Goal: Task Accomplishment & Management: Use online tool/utility

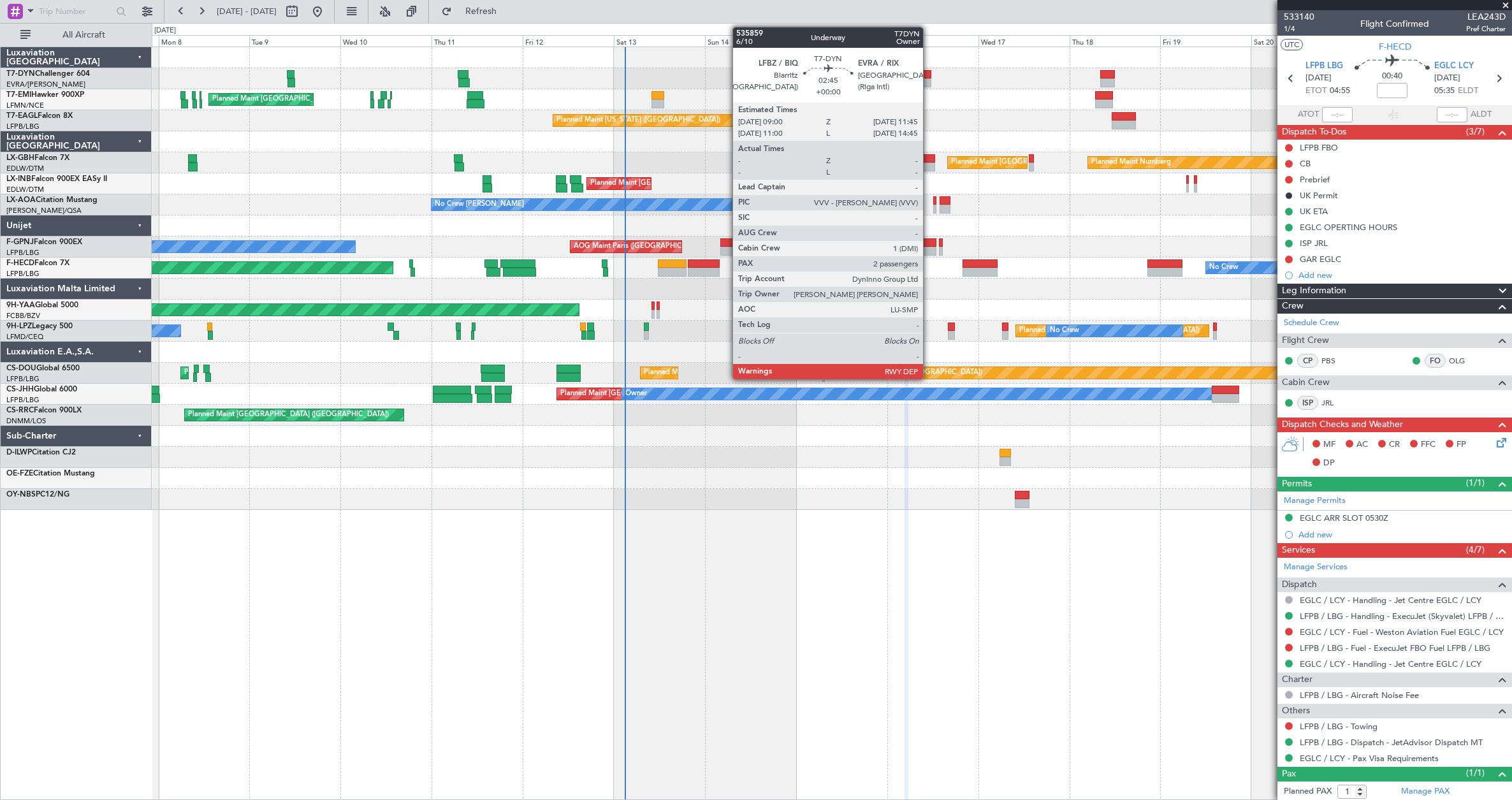
click at [928, 80] on div at bounding box center [926, 82] width 11 height 9
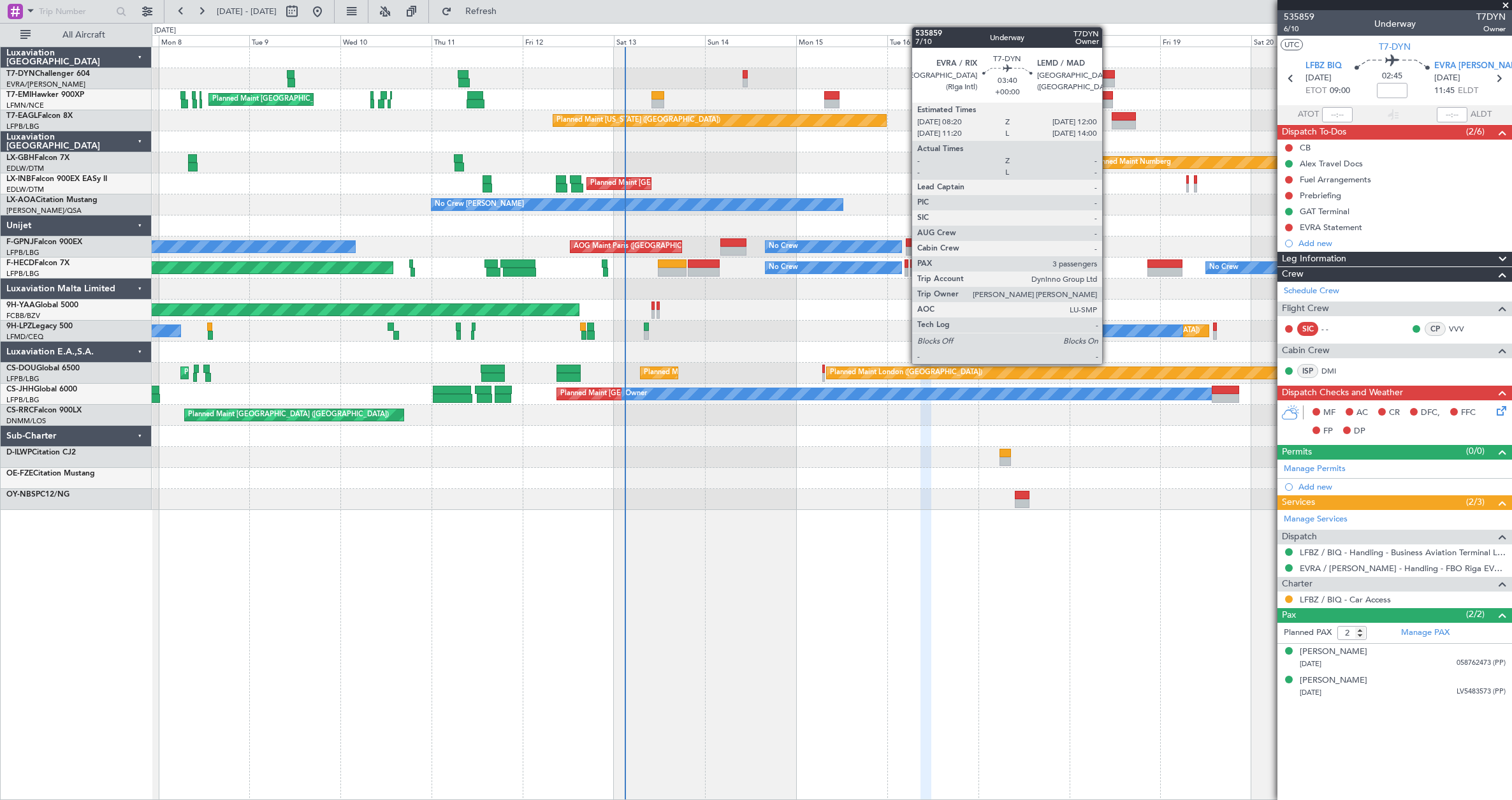
click at [1108, 77] on div at bounding box center [1107, 74] width 14 height 9
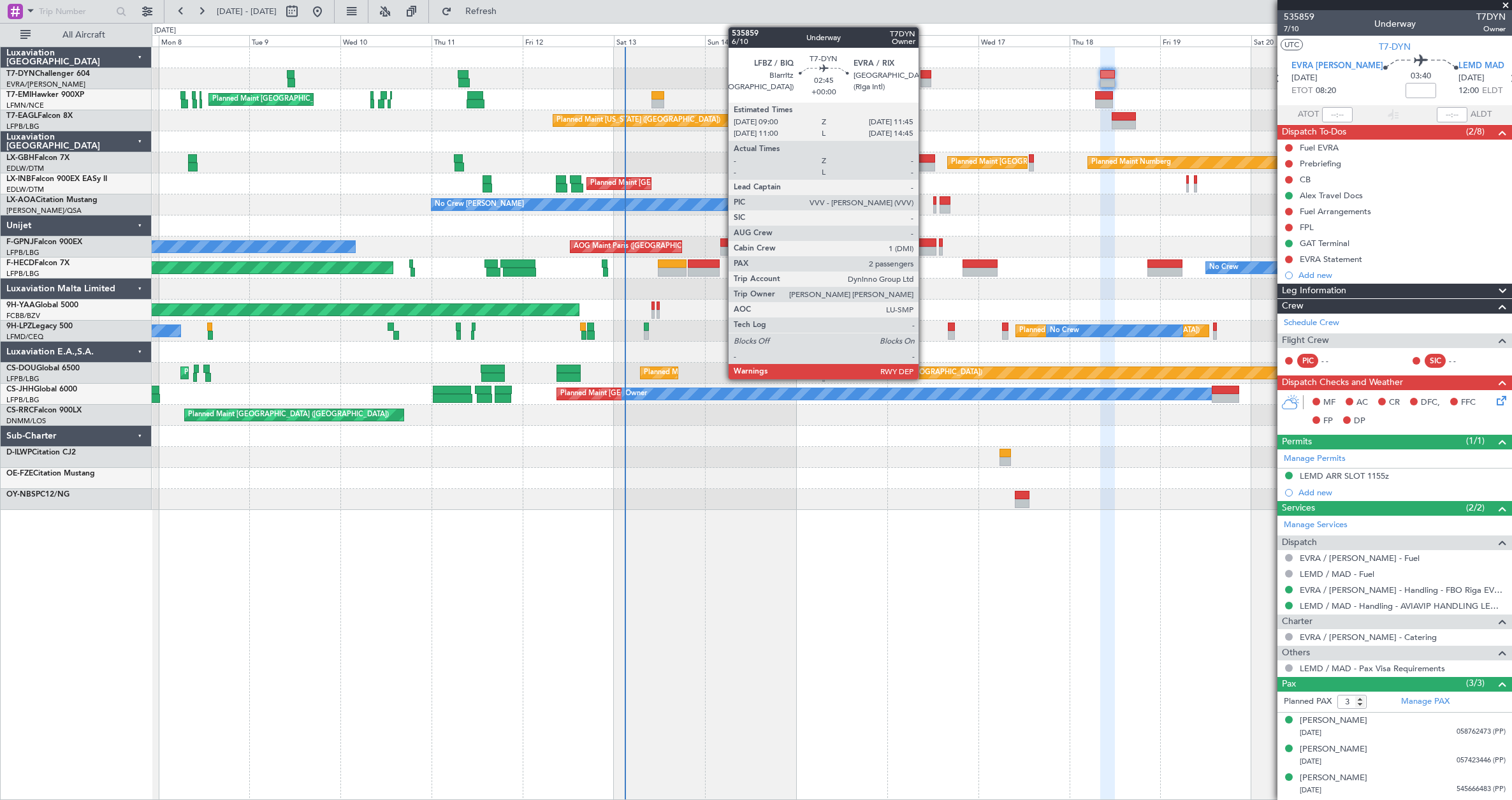
click at [924, 80] on div at bounding box center [926, 82] width 11 height 9
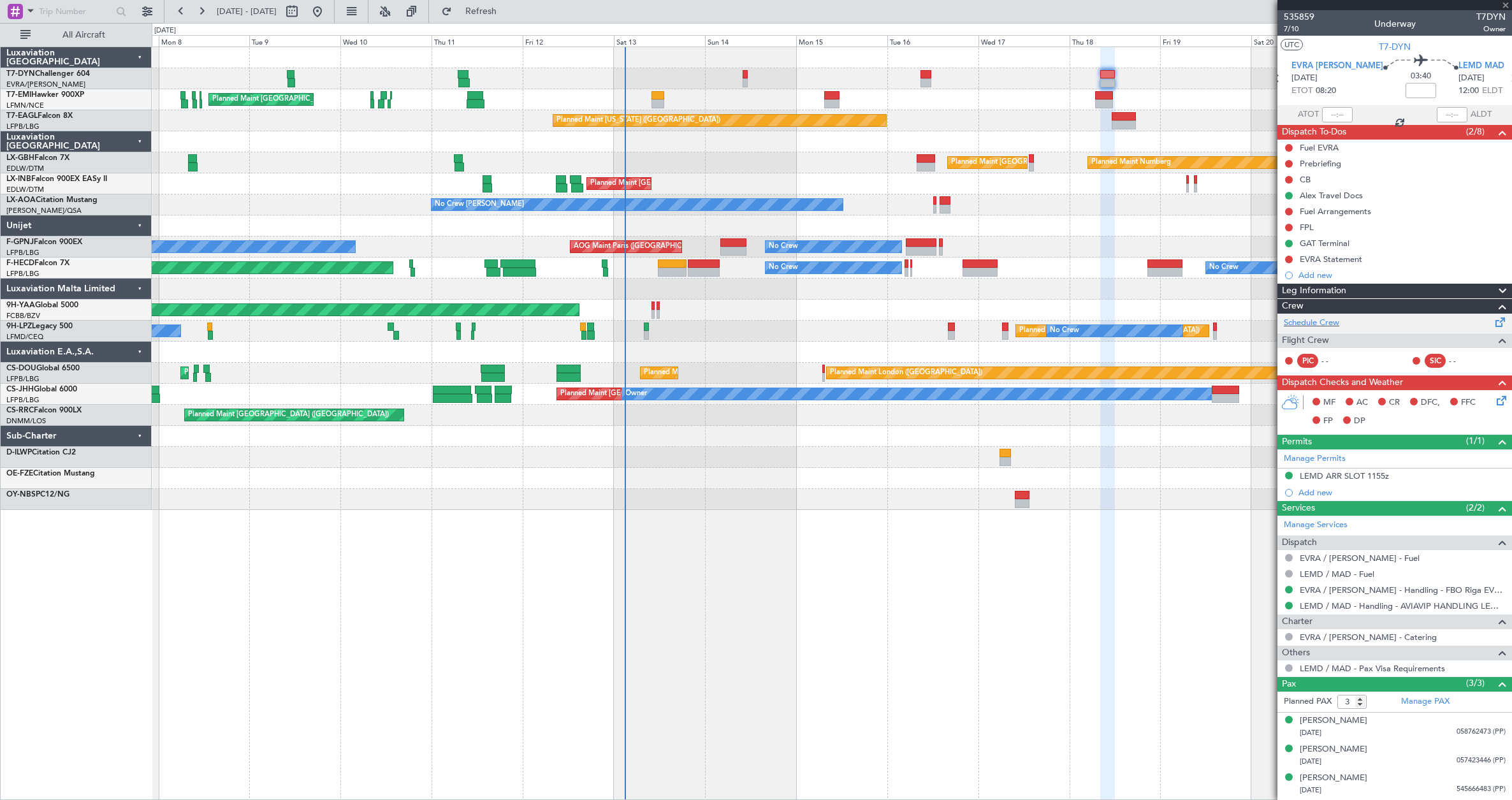
type input "2"
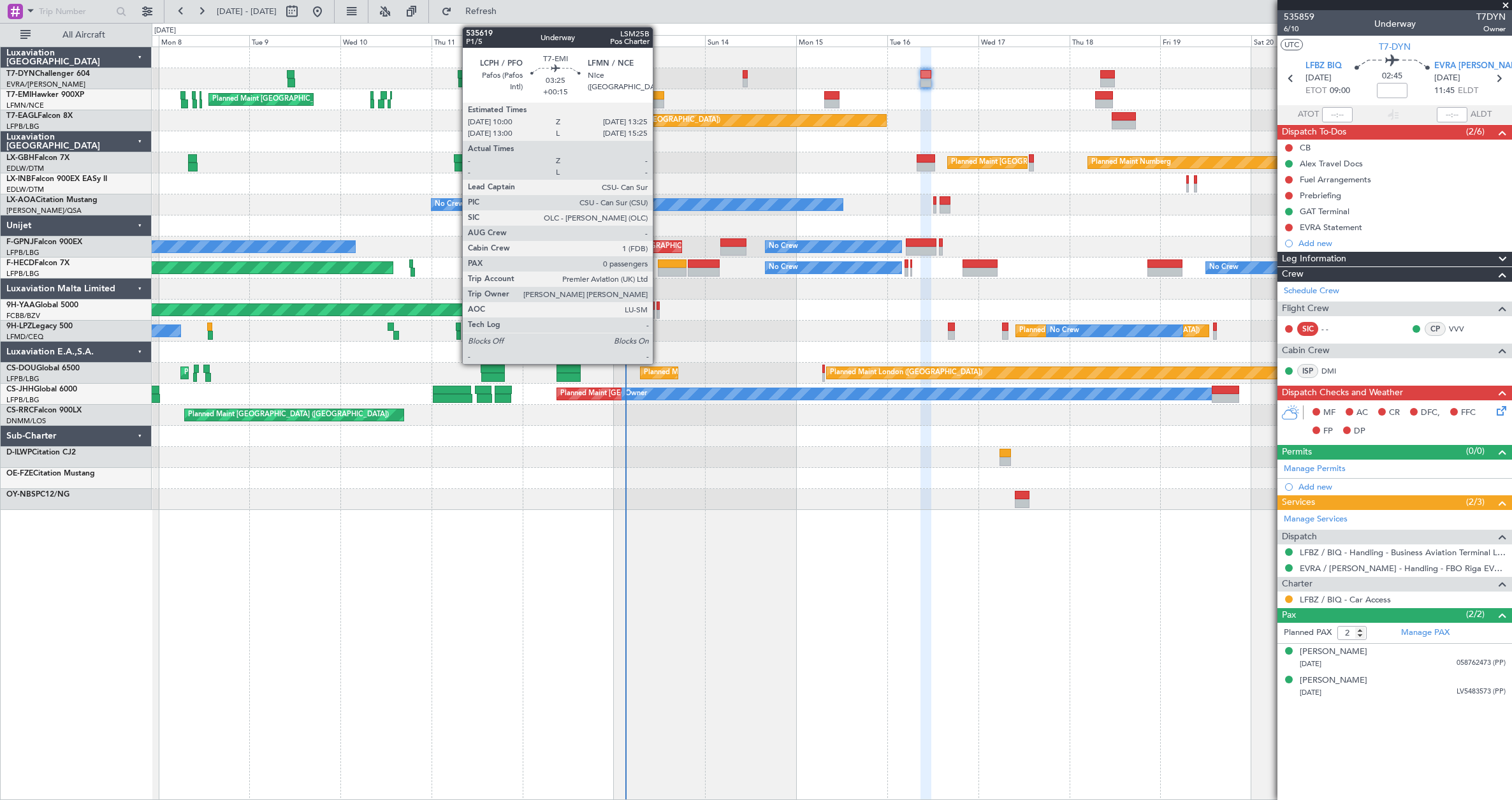
click at [658, 93] on div at bounding box center [658, 95] width 13 height 9
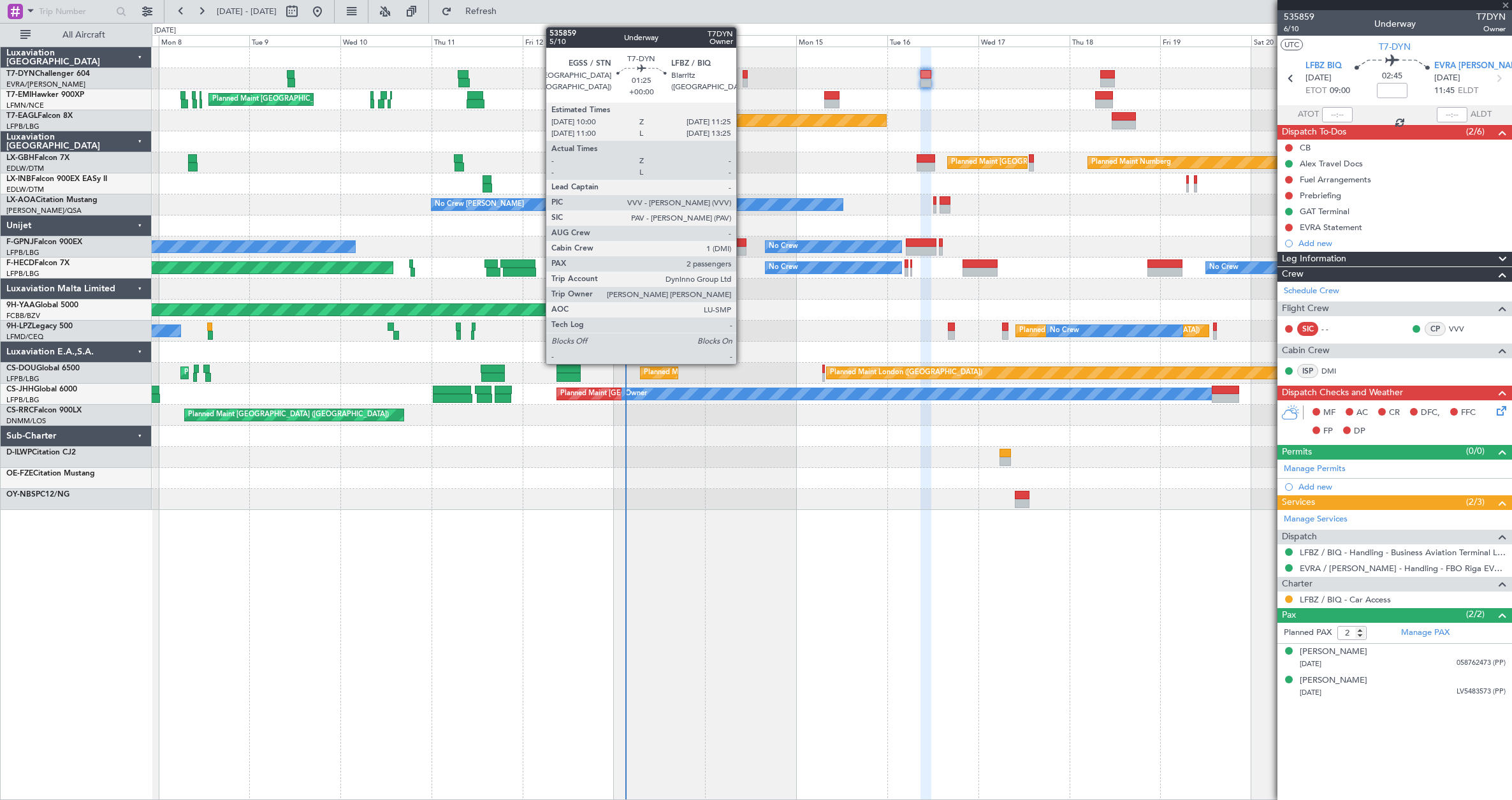
type input "+00:15"
type input "0"
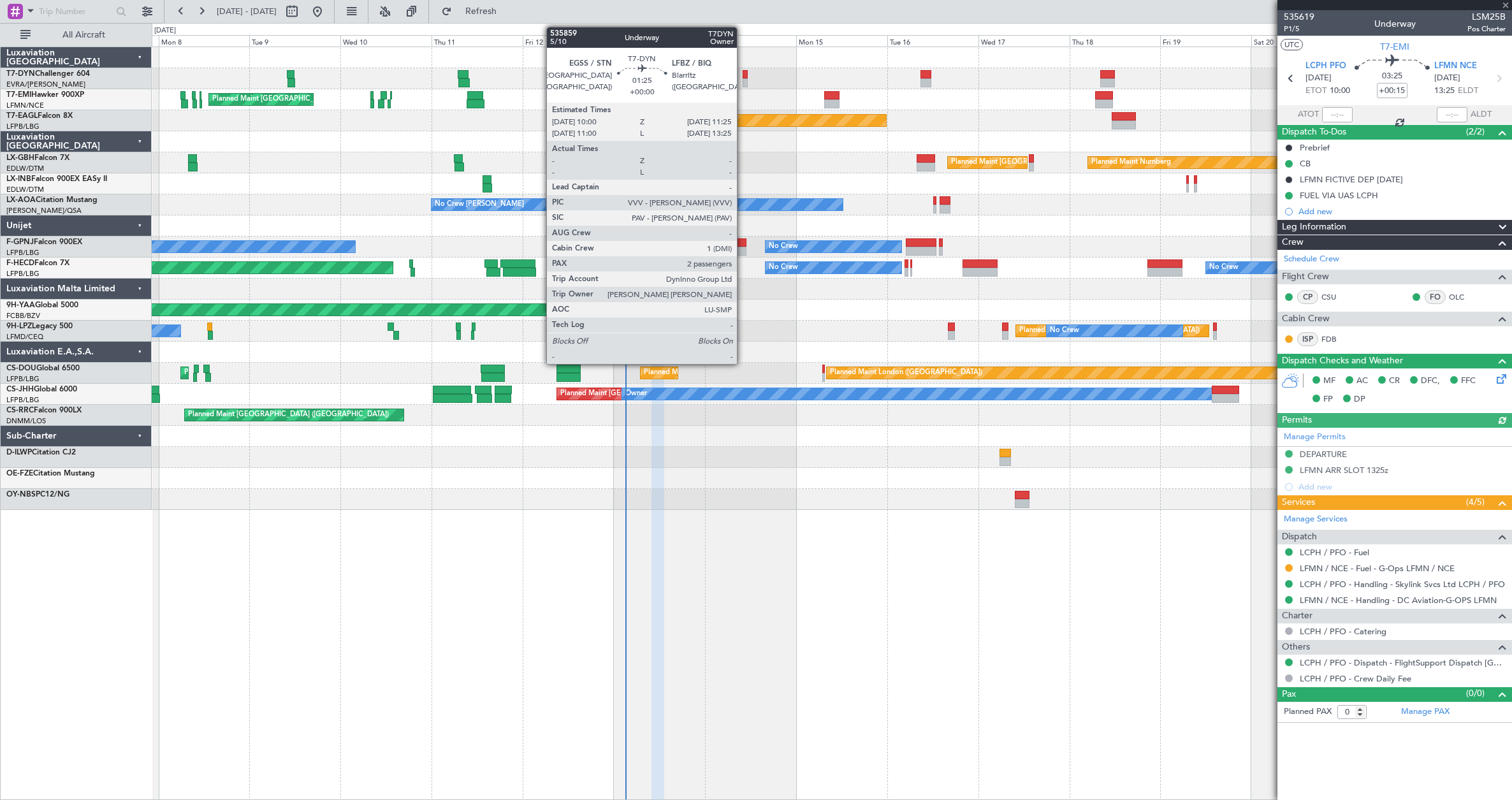
click at [742, 77] on div at bounding box center [745, 74] width 6 height 9
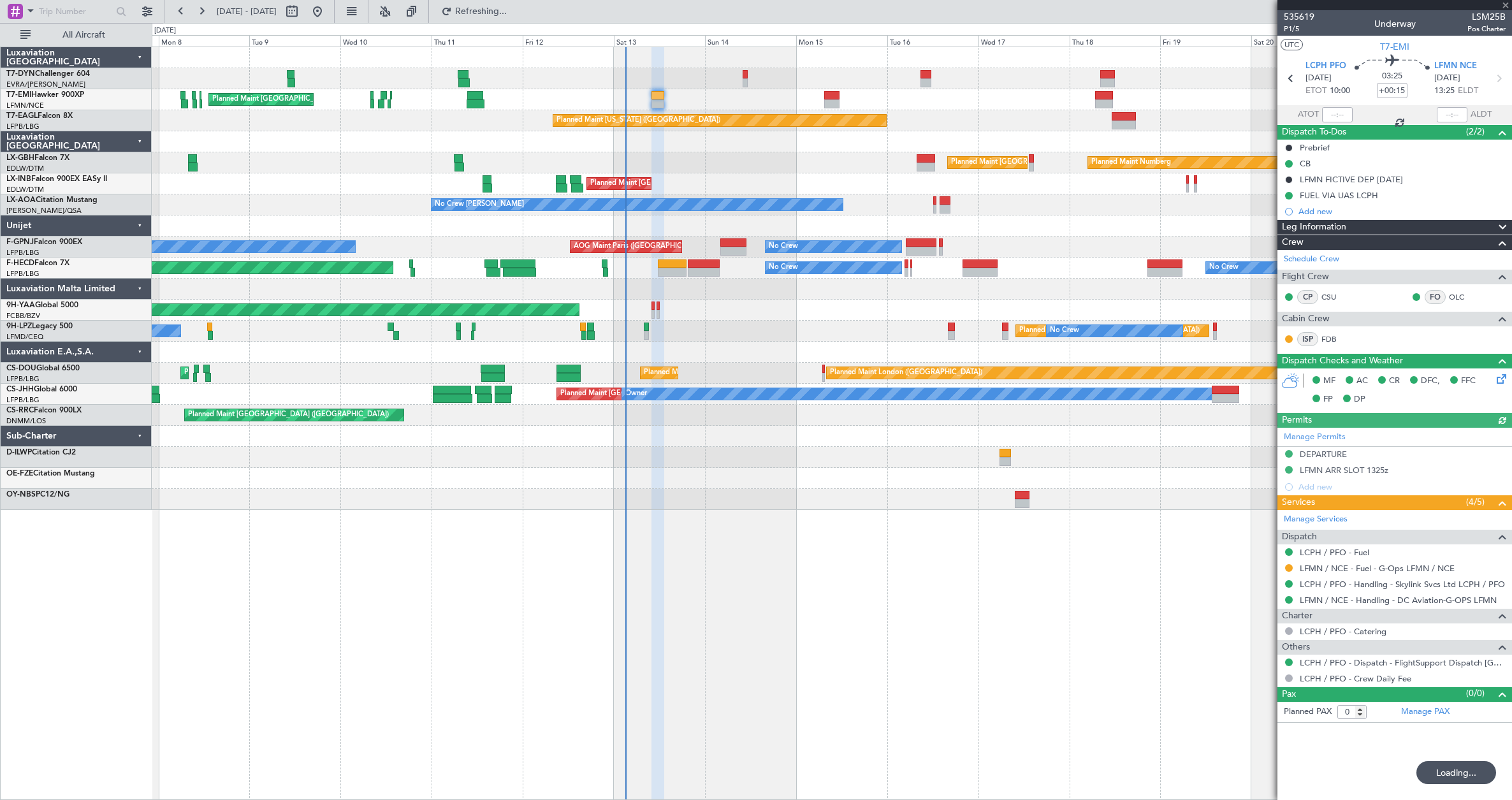
type input "2"
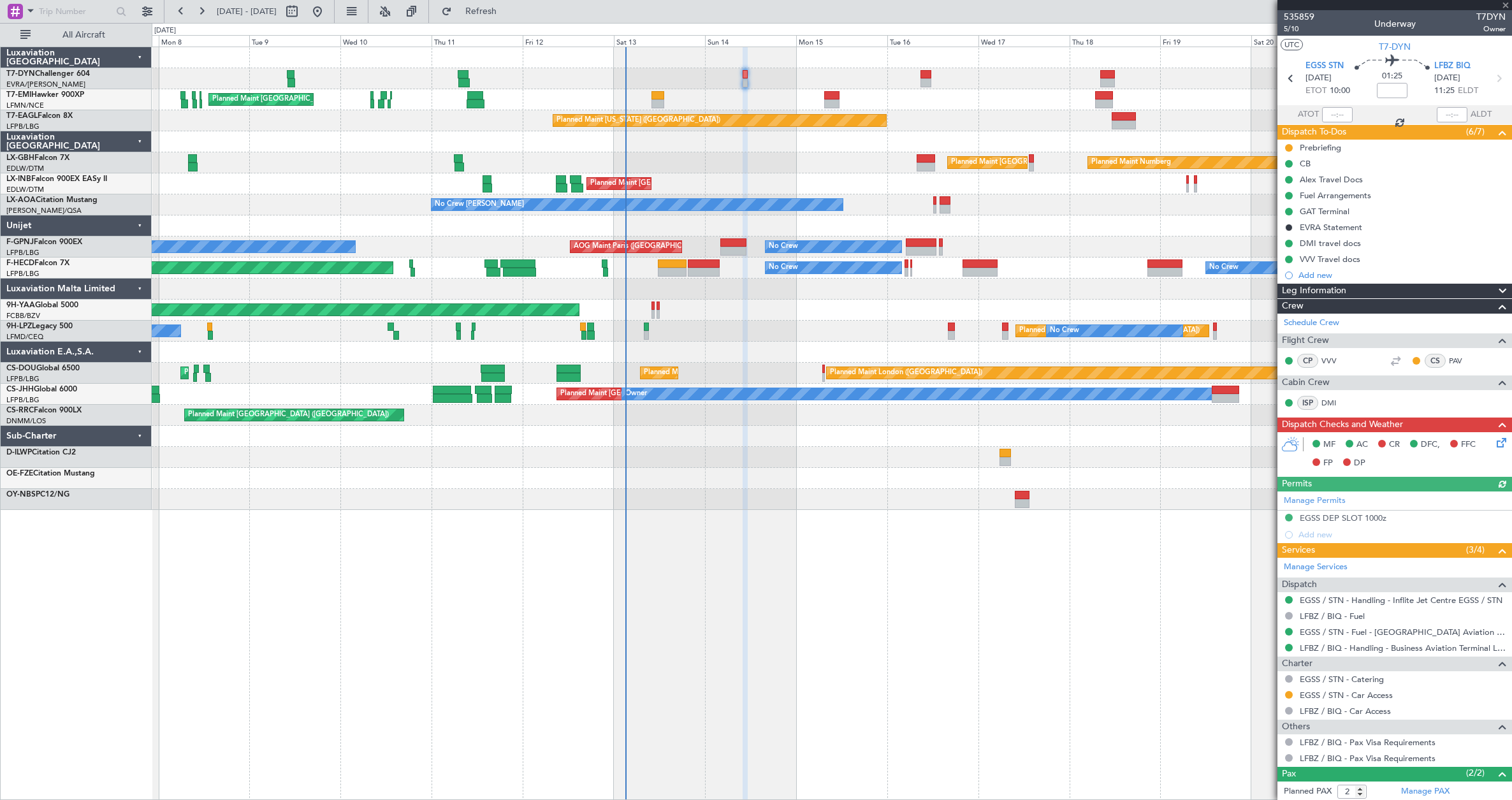
type input "+00:15"
type input "0"
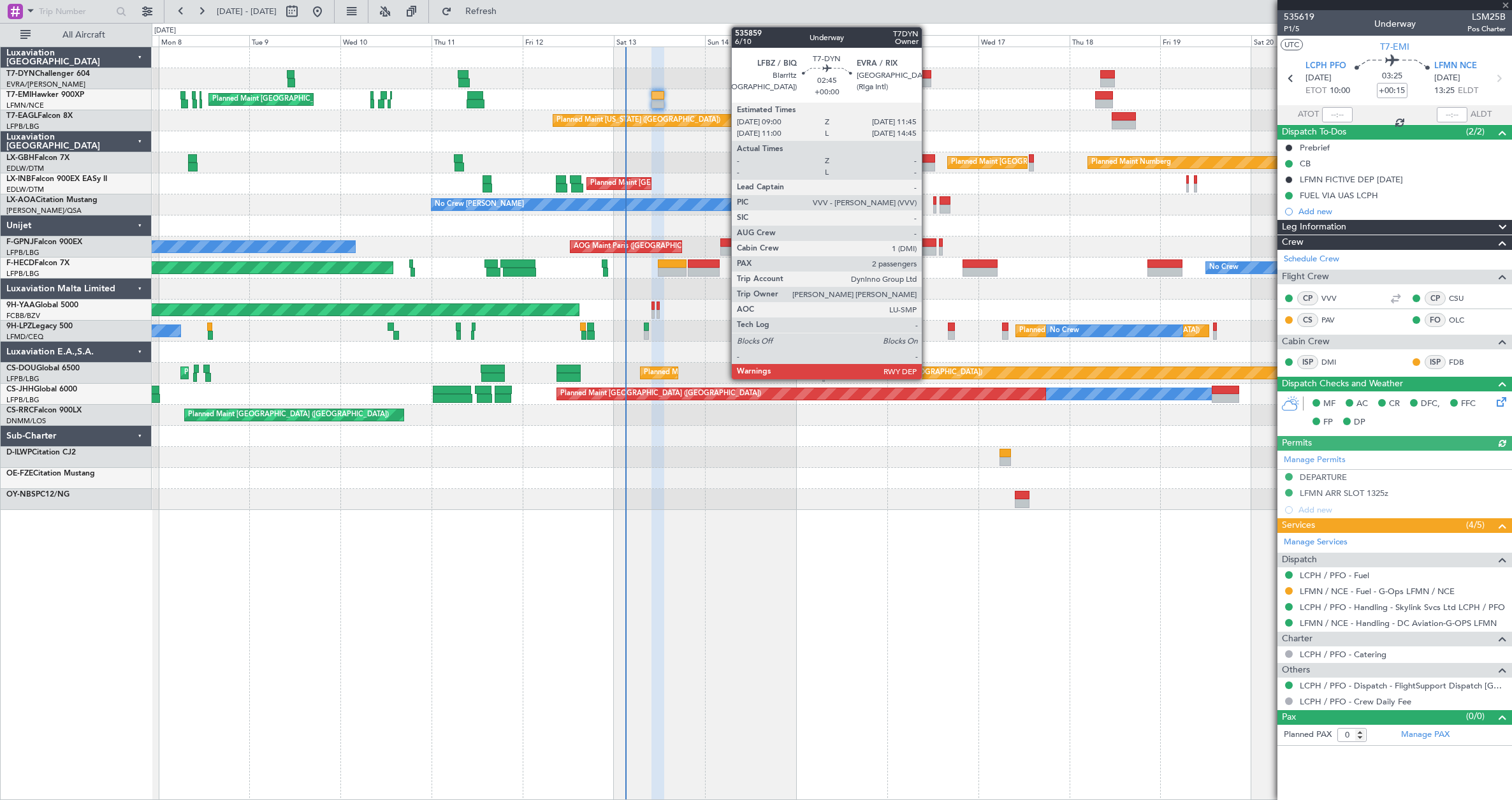
click at [928, 75] on div at bounding box center [926, 74] width 11 height 9
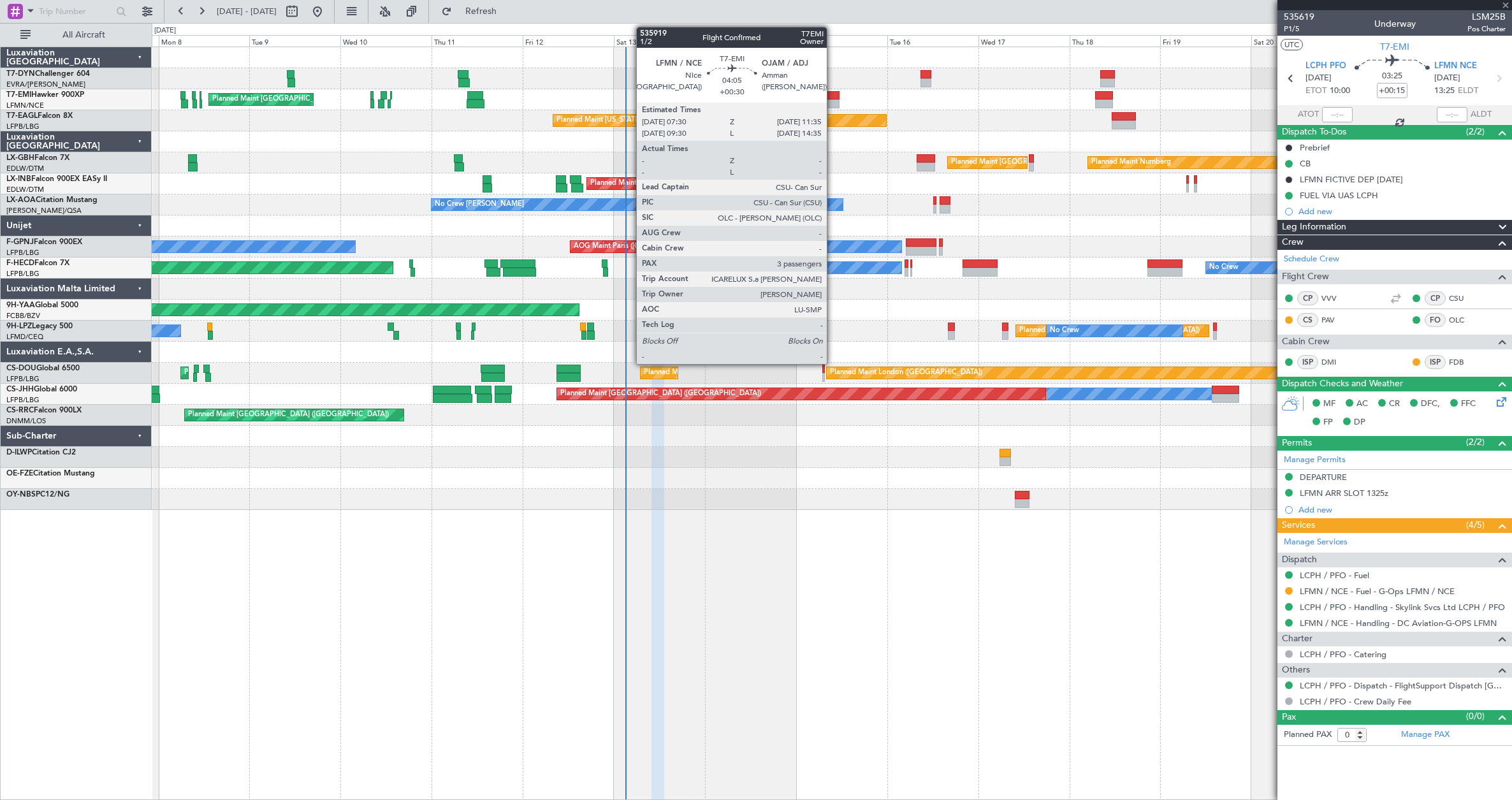
type input "2"
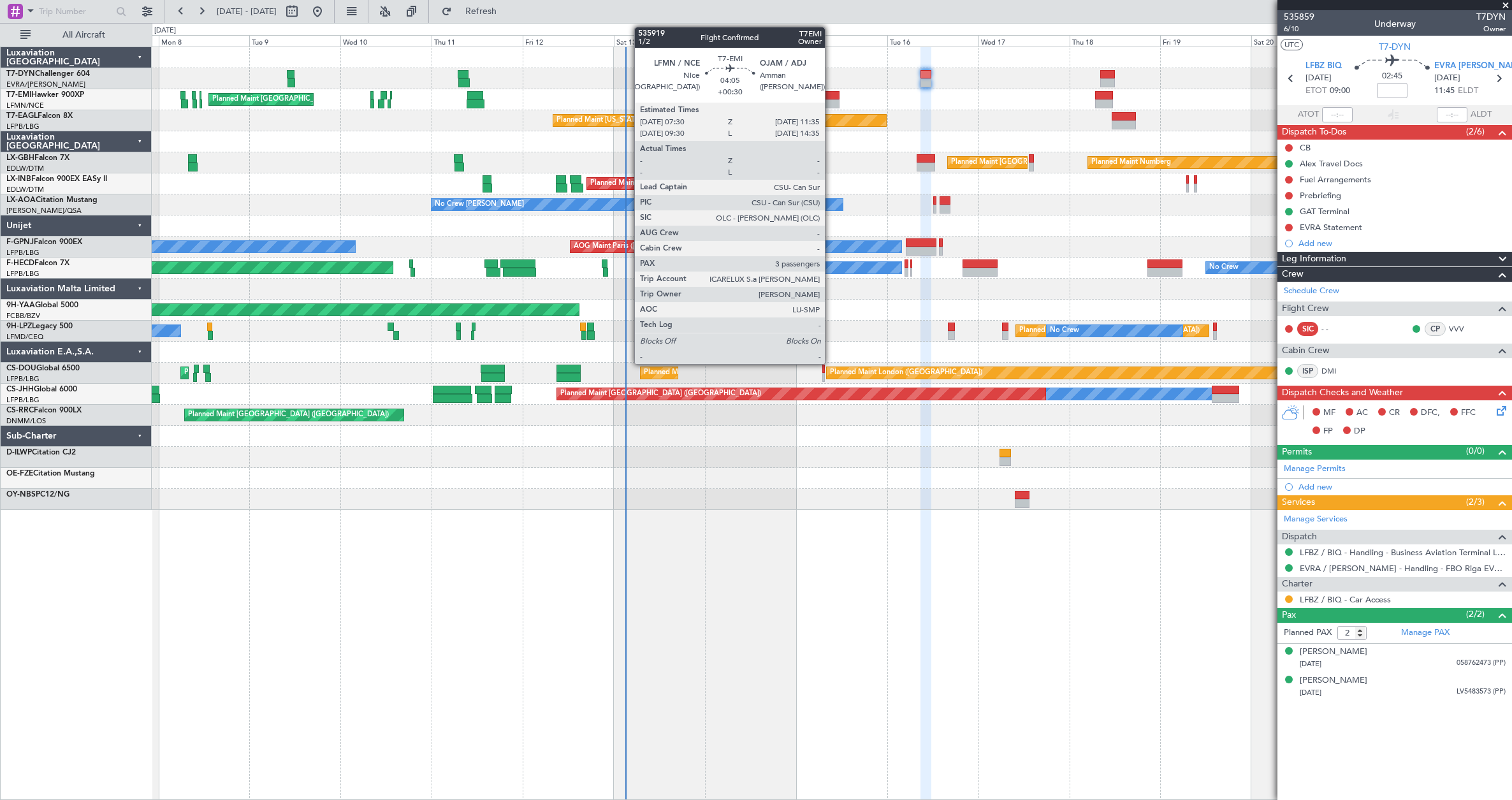
click at [830, 103] on div at bounding box center [832, 104] width 16 height 9
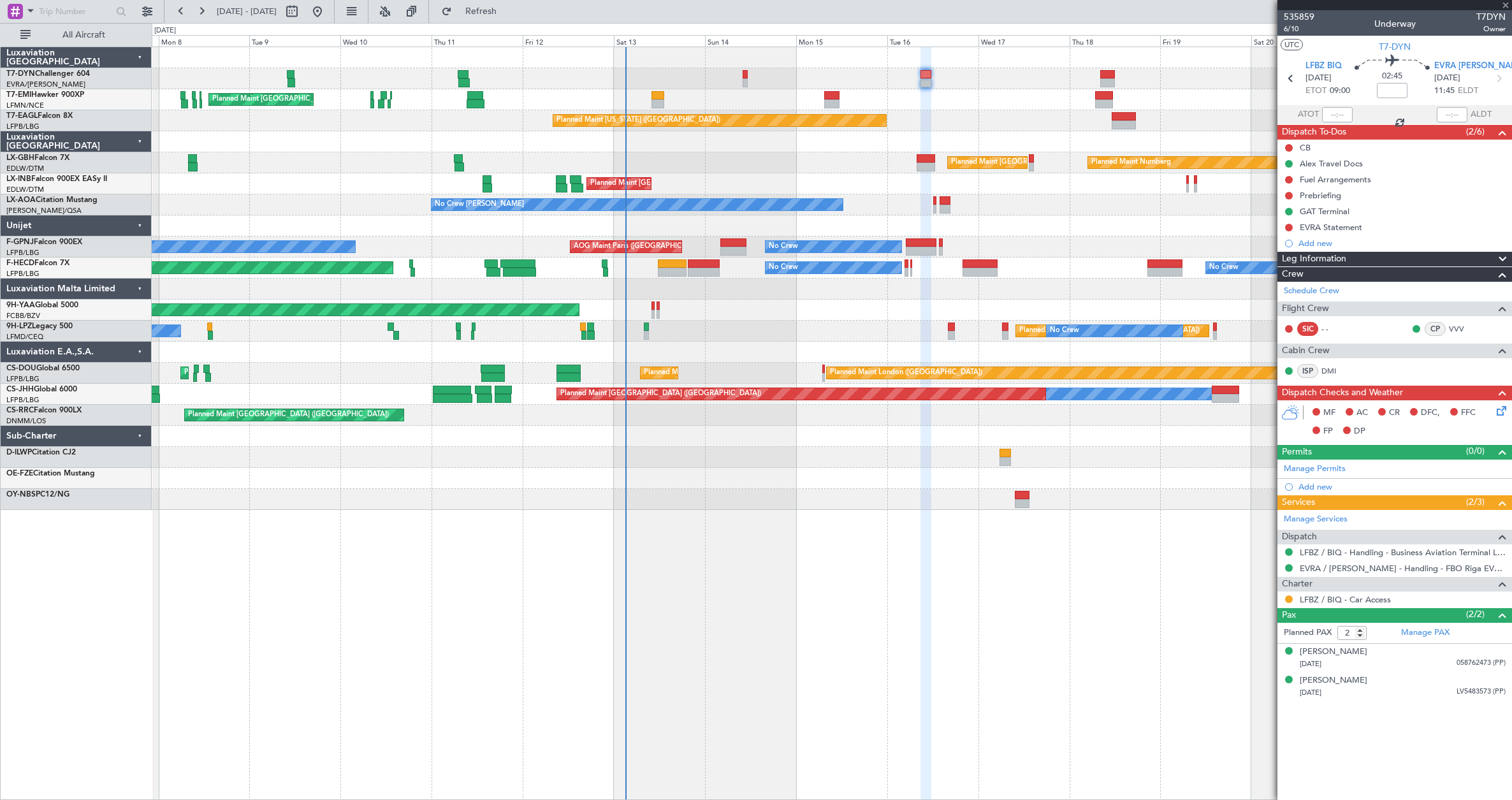
type input "+00:30"
type input "3"
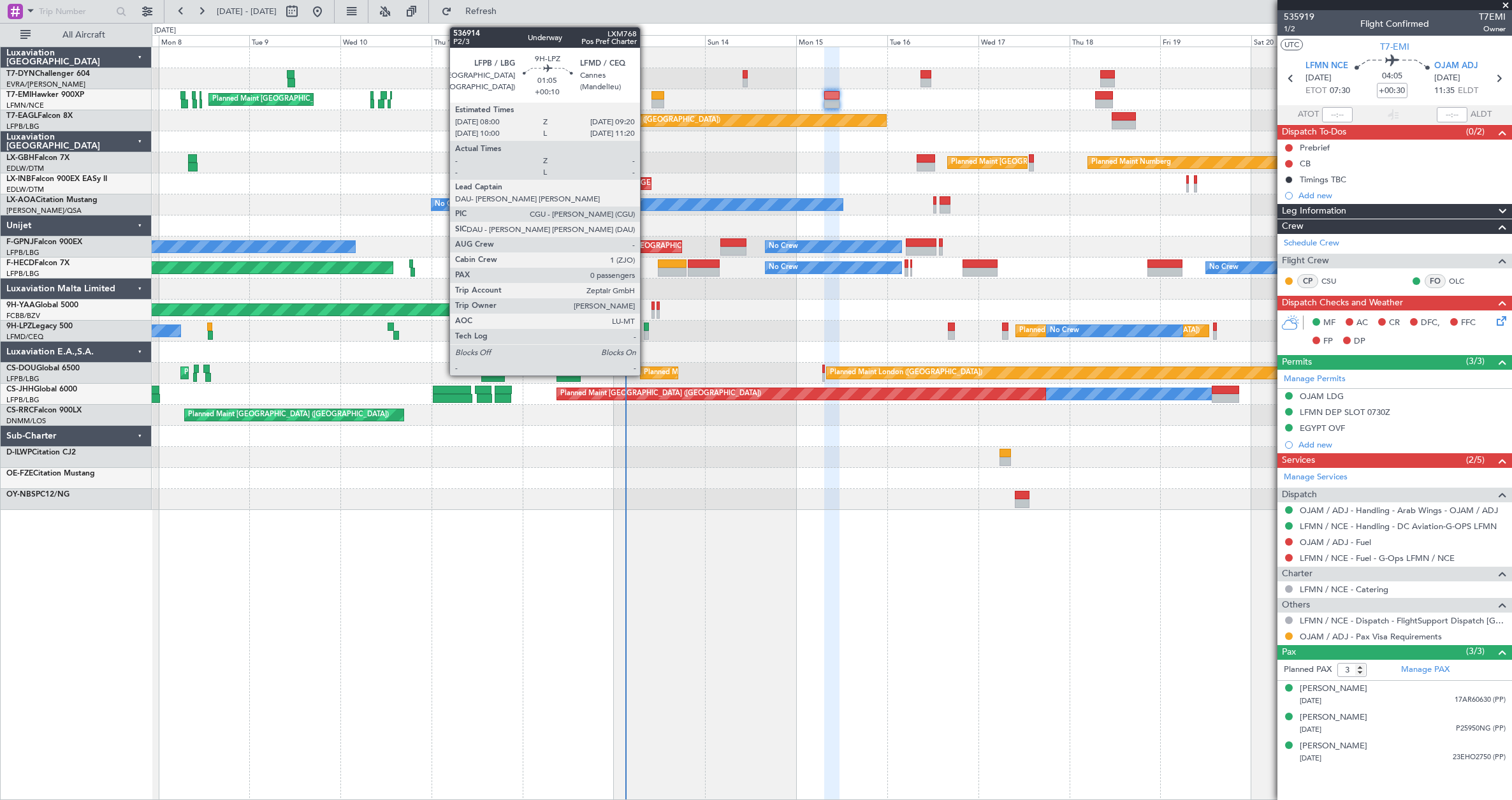
click at [646, 331] on div at bounding box center [646, 335] width 5 height 9
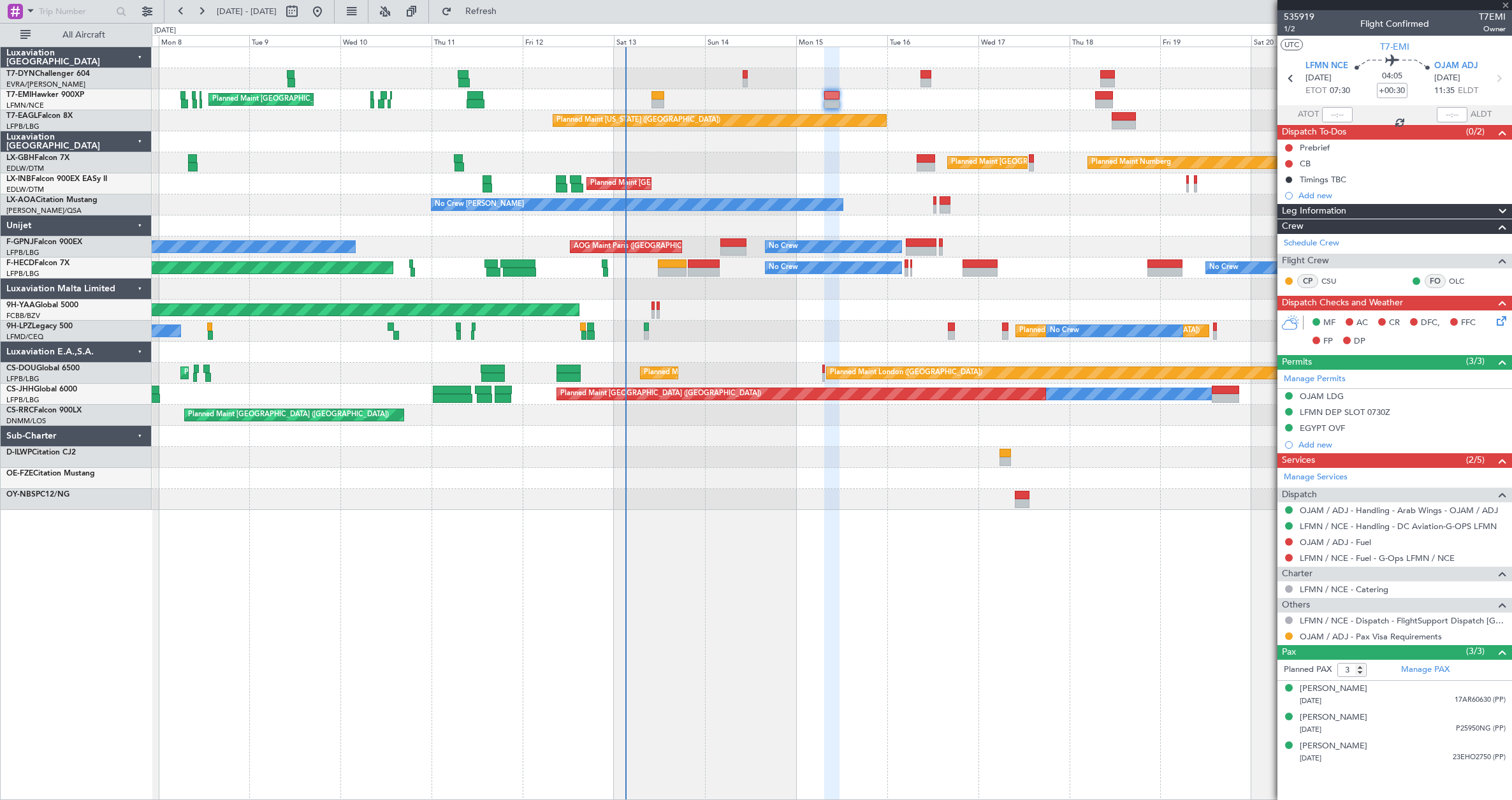
type input "+00:10"
type input "0"
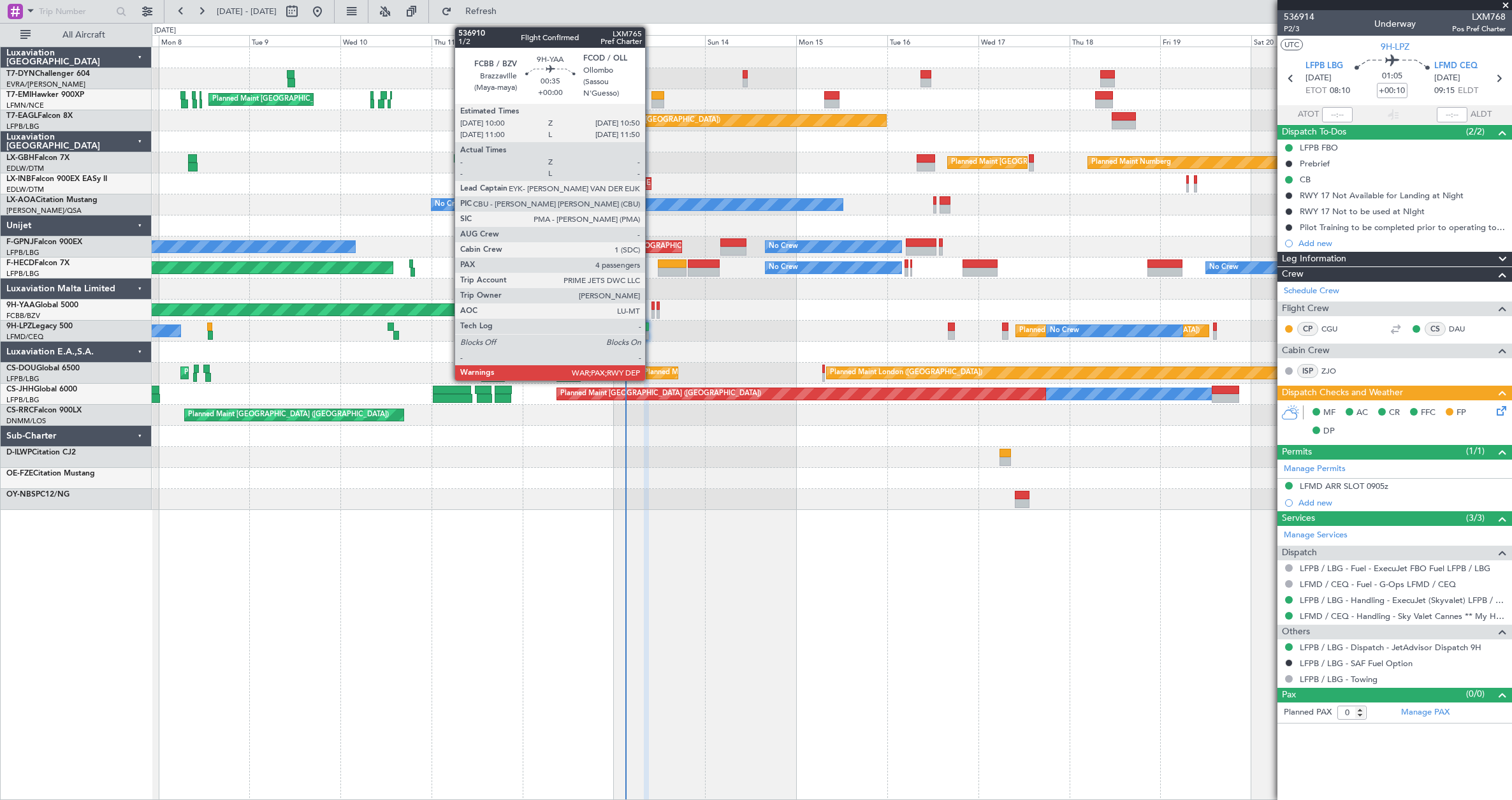
click at [651, 309] on div at bounding box center [653, 306] width 4 height 9
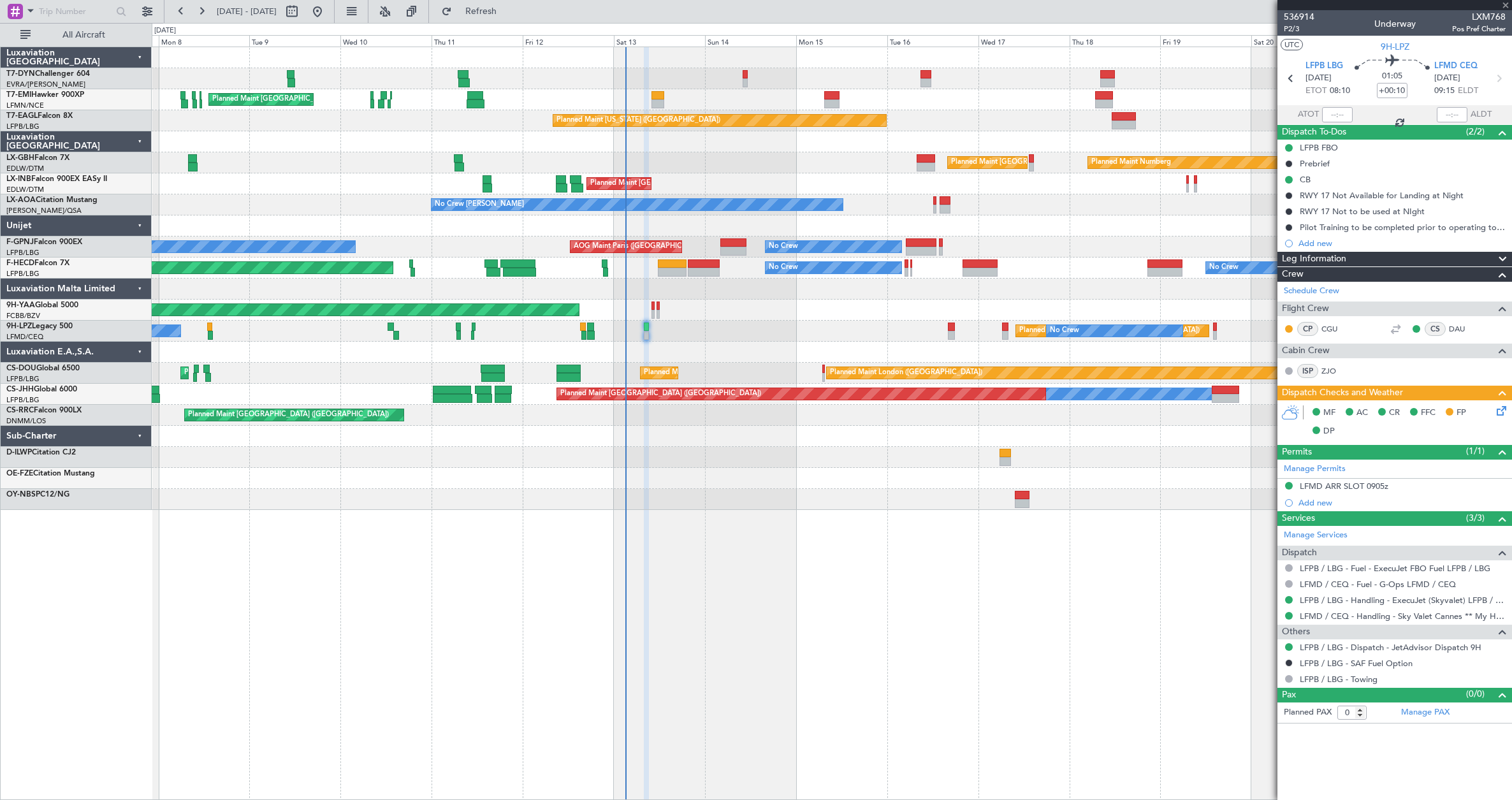
type input "4"
